Goal: Navigation & Orientation: Understand site structure

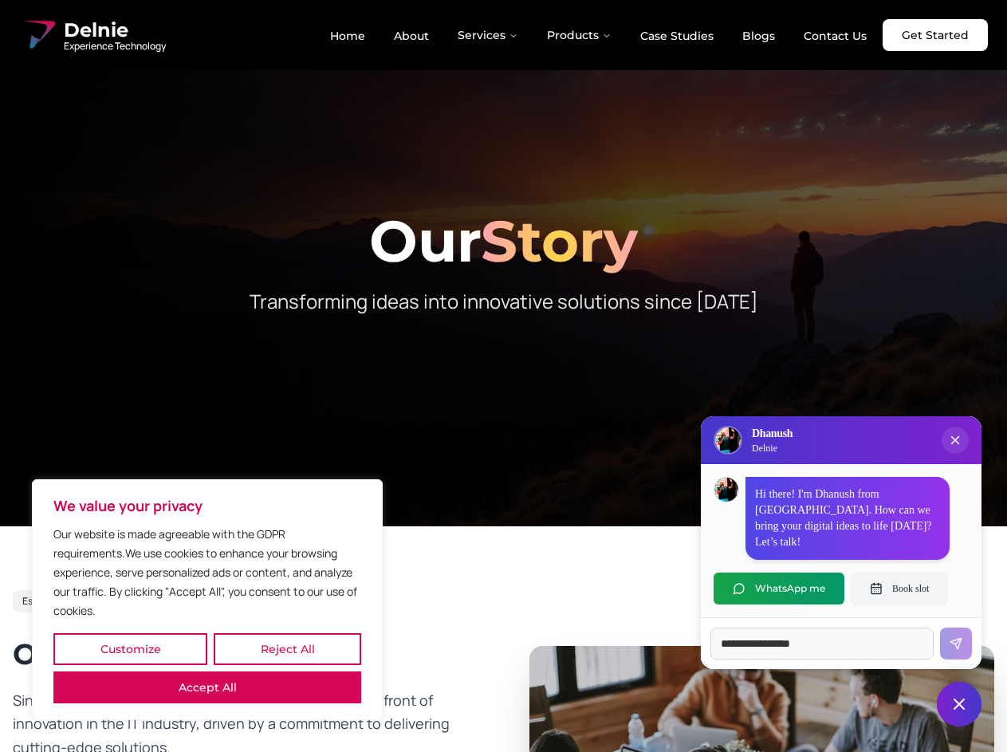
click at [130, 649] on button "Customize" at bounding box center [130, 649] width 154 height 32
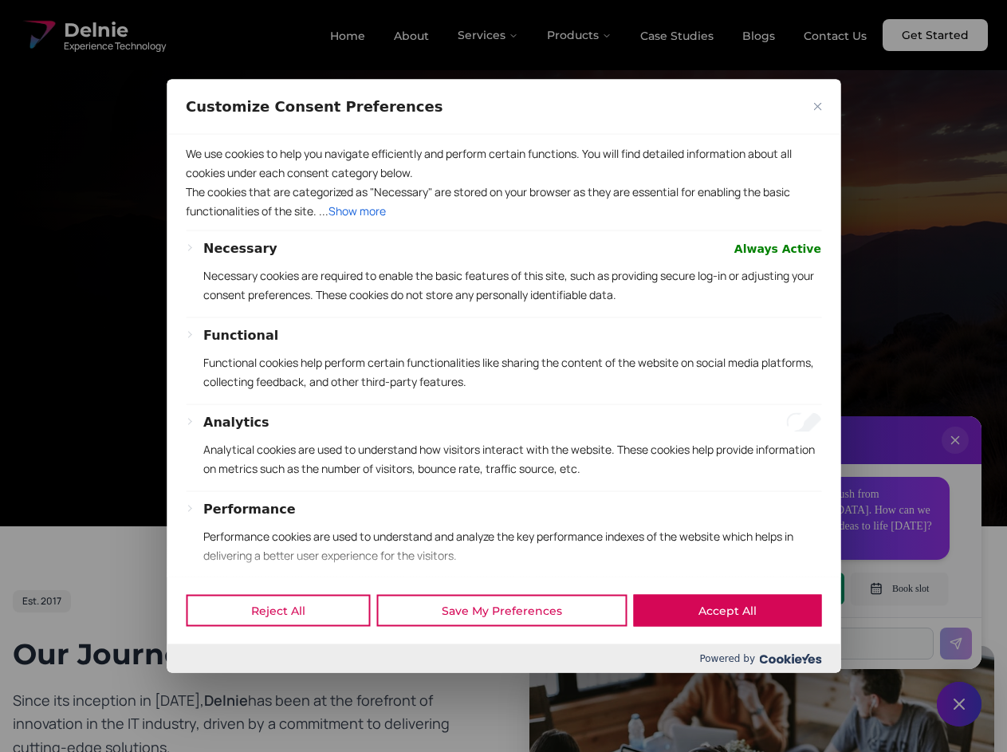
click at [287, 134] on div "Customize Consent Preferences" at bounding box center [504, 106] width 674 height 55
click at [207, 644] on div "Reject All Save My Preferences Accept All" at bounding box center [504, 610] width 674 height 68
click at [503, 375] on div "Functional Functional cookies help perform certain functionalities like sharing…" at bounding box center [512, 364] width 618 height 78
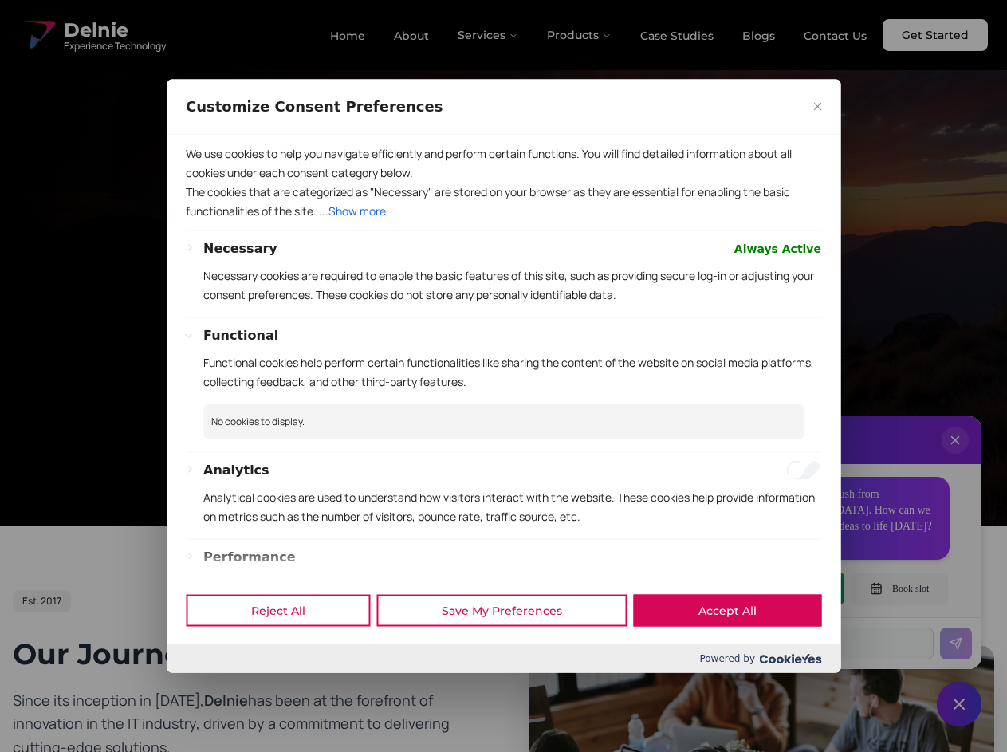
click at [489, 35] on div at bounding box center [503, 376] width 1007 height 752
click at [580, 35] on div at bounding box center [503, 376] width 1007 height 752
click at [955, 456] on div at bounding box center [503, 376] width 1007 height 752
click at [779, 588] on div "Reject All Save My Preferences Accept All" at bounding box center [504, 610] width 674 height 68
click at [899, 588] on div at bounding box center [503, 376] width 1007 height 752
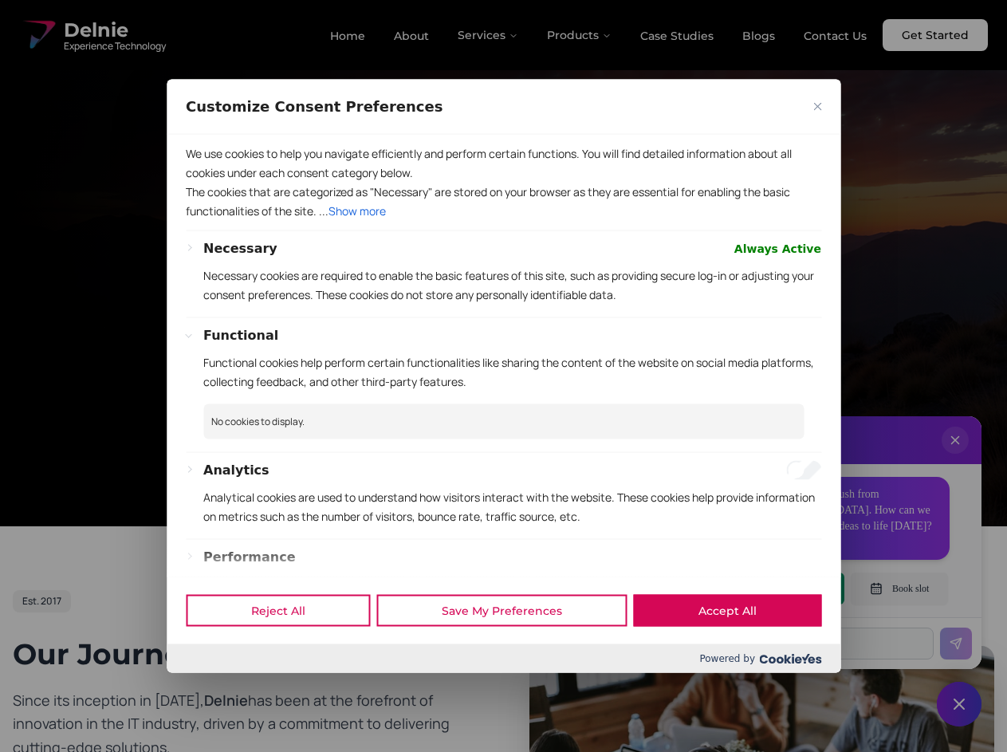
click at [959, 704] on div at bounding box center [503, 376] width 1007 height 752
